Goal: Navigation & Orientation: Find specific page/section

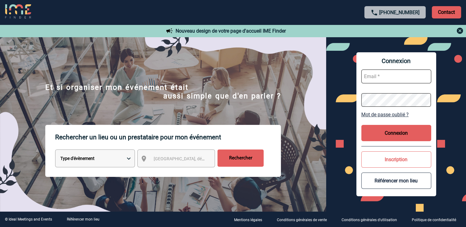
type input "[EMAIL_ADDRESS][DOMAIN_NAME]"
click at [397, 135] on button "Connexion" at bounding box center [396, 133] width 70 height 16
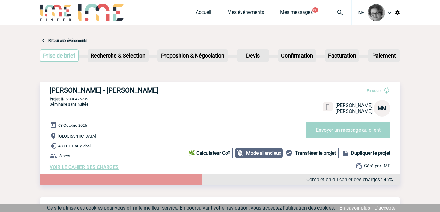
click at [128, 114] on div "HILTI FRANCE - Mathieu MEHARBI En cours Mathieu MEHARBI HILTI FRANCE MM Envoyer…" at bounding box center [220, 129] width 361 height 94
